Goal: Information Seeking & Learning: Learn about a topic

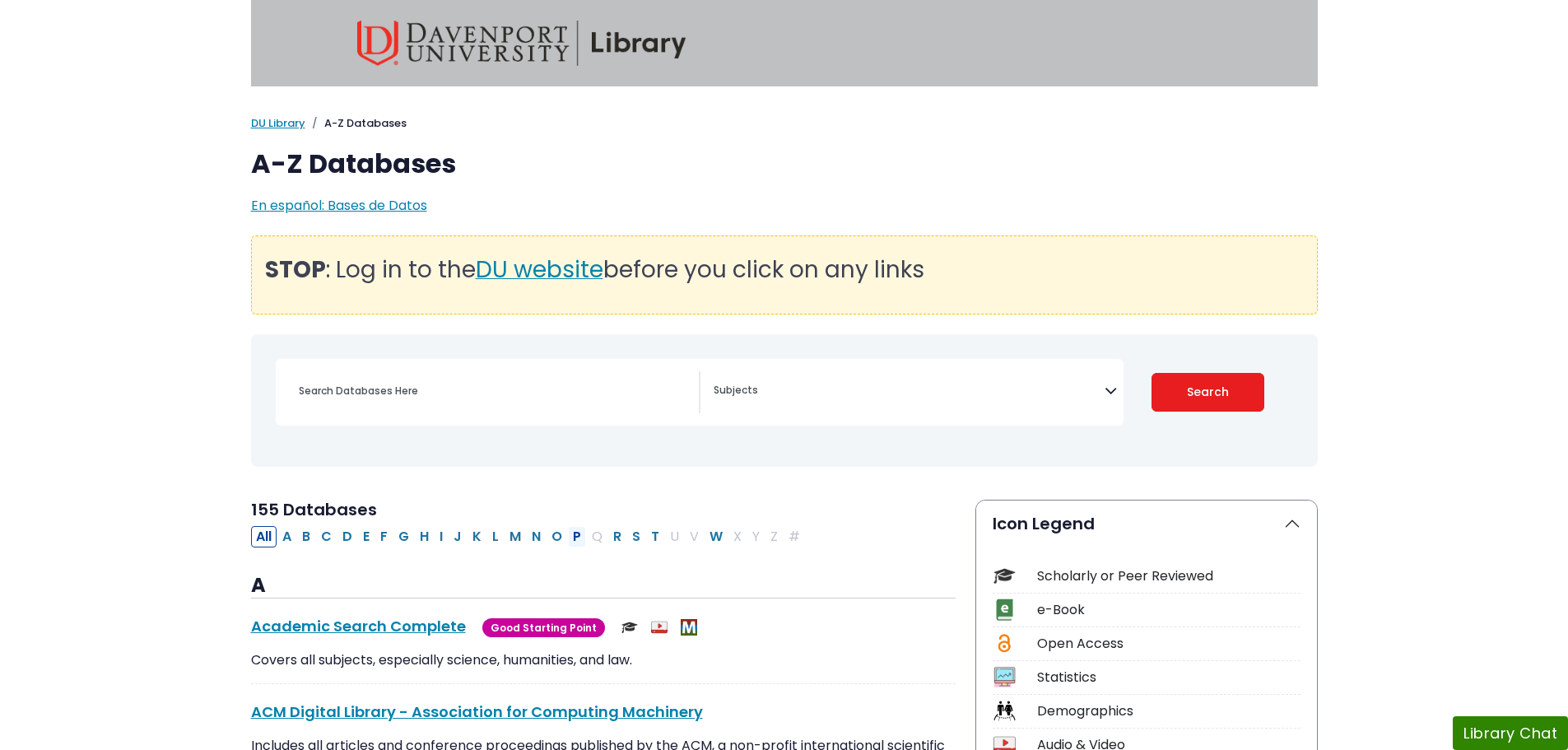
click at [570, 533] on button "P" at bounding box center [577, 537] width 18 height 22
select select "Database Subject Filter"
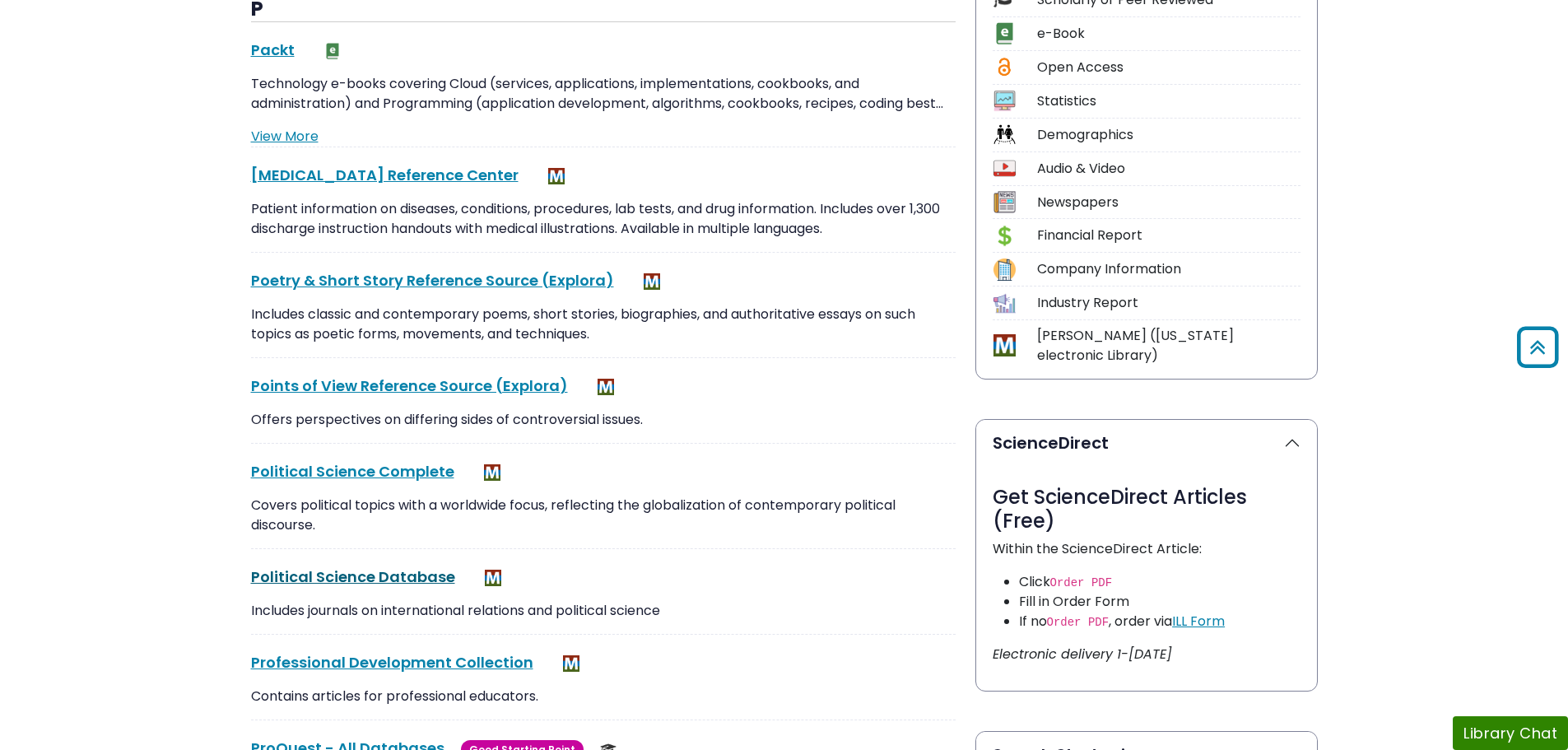
scroll to position [1071, 0]
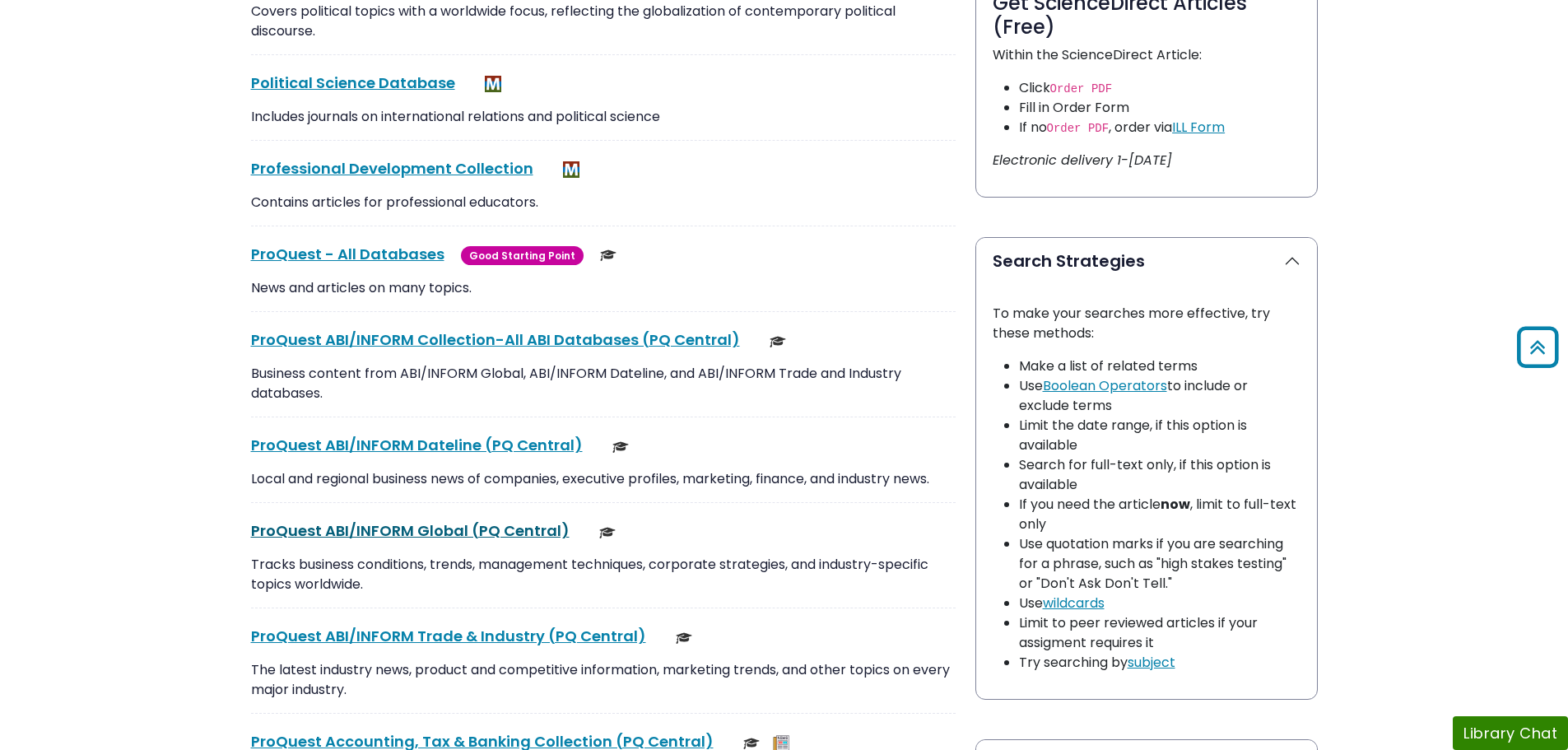
click at [323, 536] on link "ProQuest ABI/INFORM Global (PQ Central) This link opens in a new window" at bounding box center [410, 531] width 318 height 21
click at [709, 629] on div "ProQuest ABI/INFORM Trade & Industry (PQ Central) This link opens in a new wind…" at bounding box center [603, 637] width 704 height 23
copy div "ProQuest ABI/INFORM Trade & Industry (PQ Central) This link opens in a new wind…"
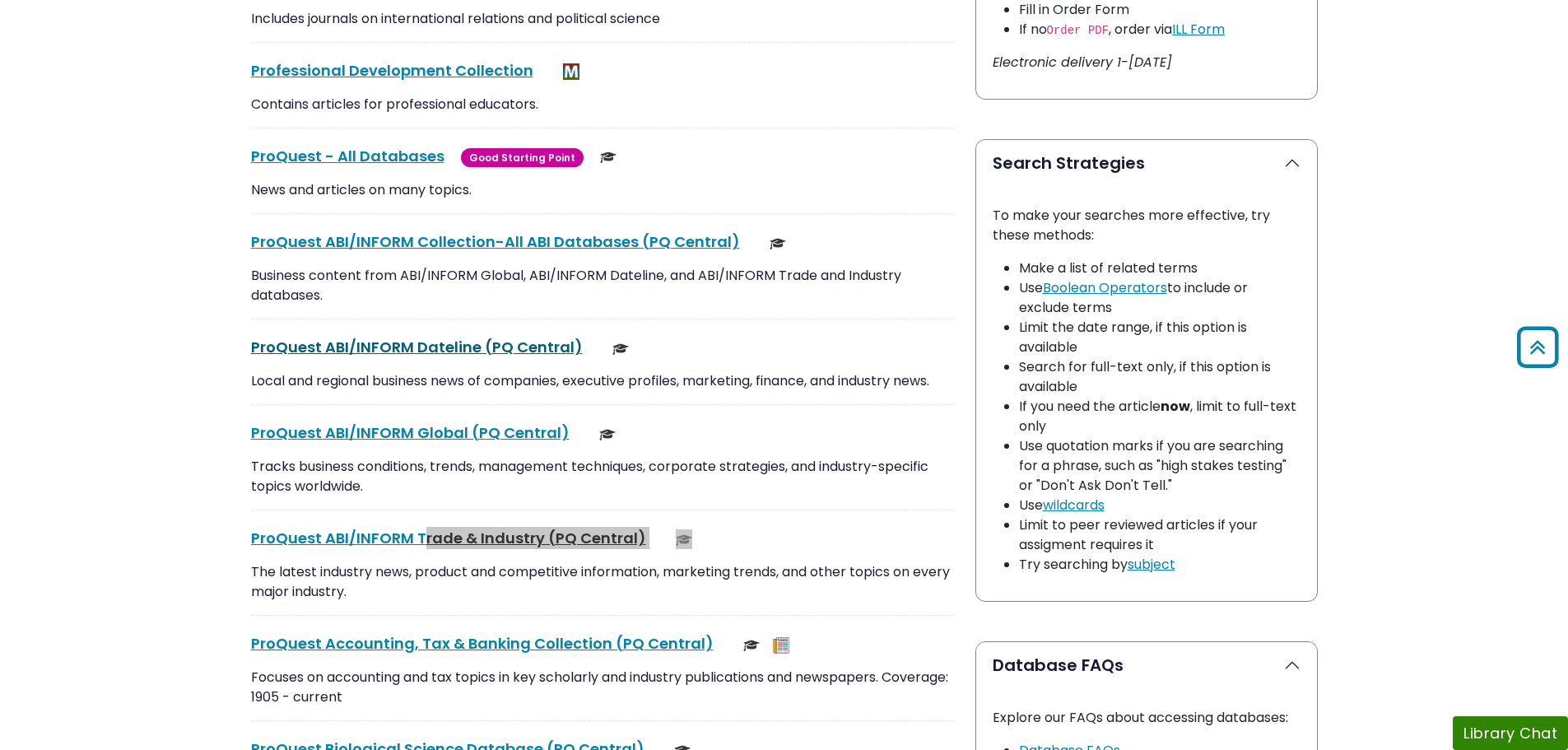
scroll to position [1400, 0]
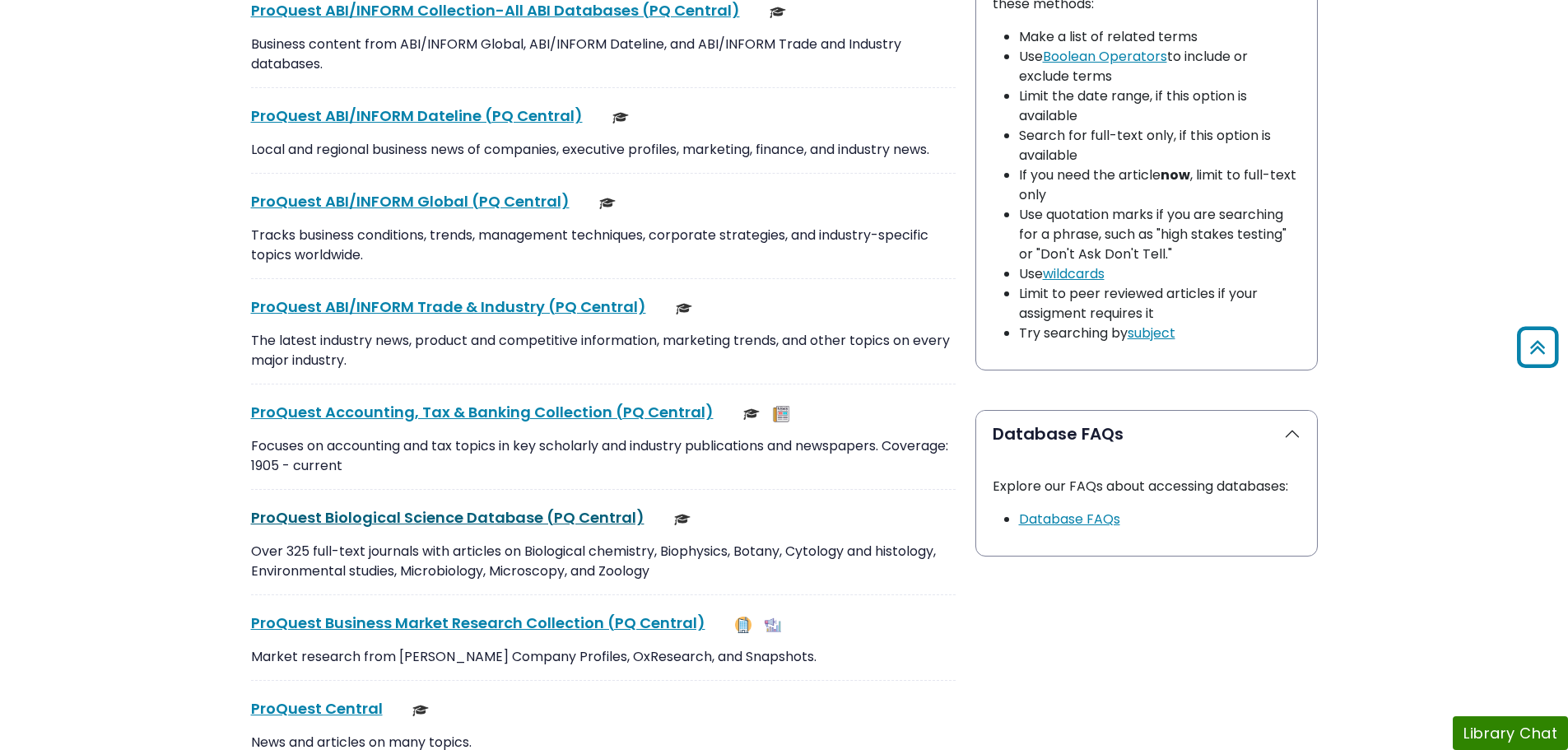
drag, startPoint x: 339, startPoint y: 529, endPoint x: 346, endPoint y: 519, distance: 12.2
click at [339, 529] on div "ProQuest Biological Science Database (PQ Central) This link opens in a new wind…" at bounding box center [603, 551] width 704 height 89
click at [347, 515] on link "ProQuest Biological Science Database (PQ Central) This link opens in a new wind…" at bounding box center [447, 518] width 394 height 21
drag, startPoint x: 341, startPoint y: 518, endPoint x: 639, endPoint y: 525, distance: 298.1
click at [639, 525] on body "Skip to Main Content My [PERSON_NAME] DU Library Library Guides A-Z Databases A…" at bounding box center [784, 570] width 1568 height 3939
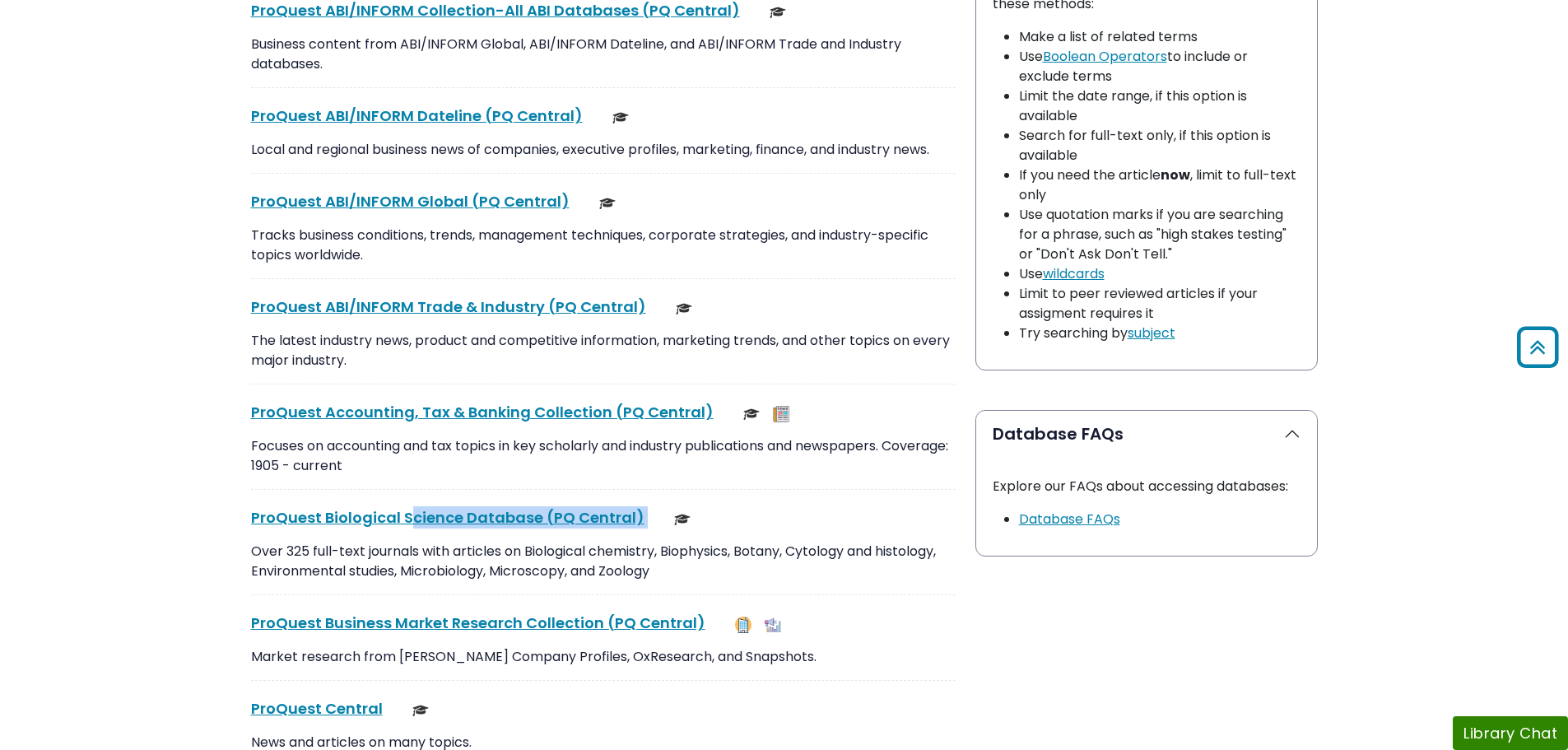
copy div "ProQuest Biological Science Database (PQ Central) This link opens in a new wind…"
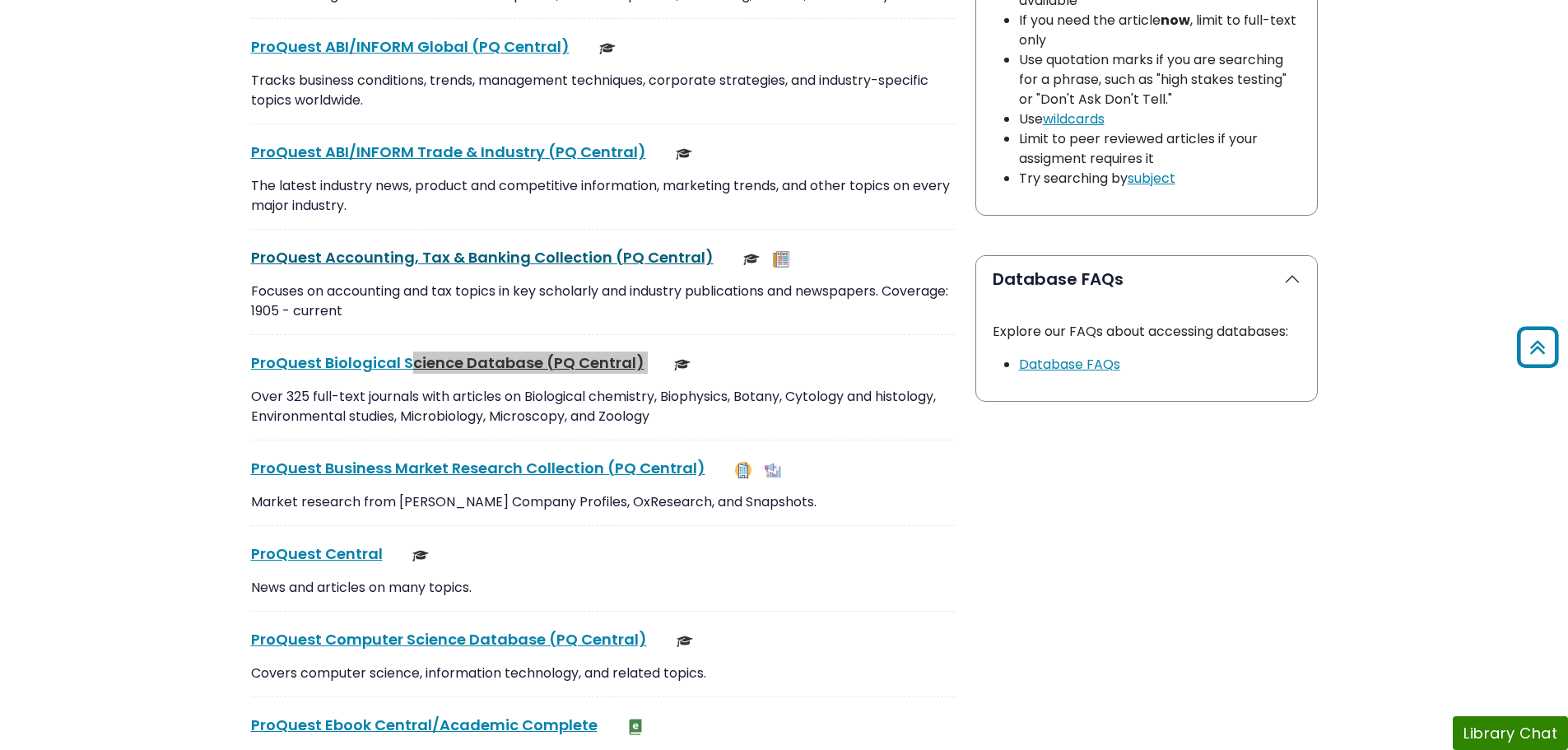
scroll to position [1565, 0]
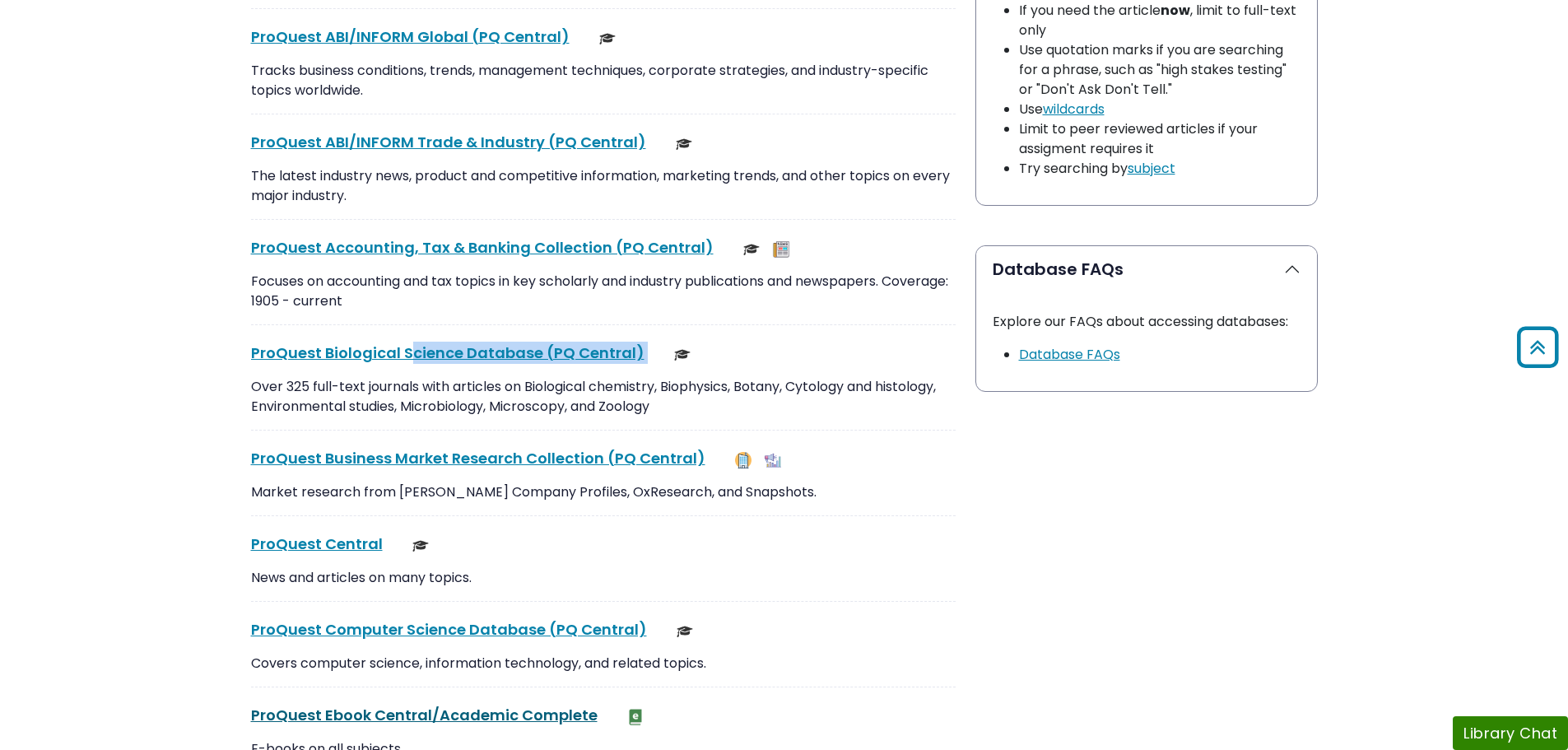
click at [364, 711] on link "ProQuest Ebook Central/Academic Complete This link opens in a new window" at bounding box center [424, 715] width 346 height 21
click at [404, 721] on link "ProQuest Ebook Central/Academic Complete This link opens in a new window" at bounding box center [424, 715] width 346 height 21
click at [333, 542] on link "ProQuest Central This link opens in a new window" at bounding box center [317, 544] width 132 height 21
